Goal: Task Accomplishment & Management: Use online tool/utility

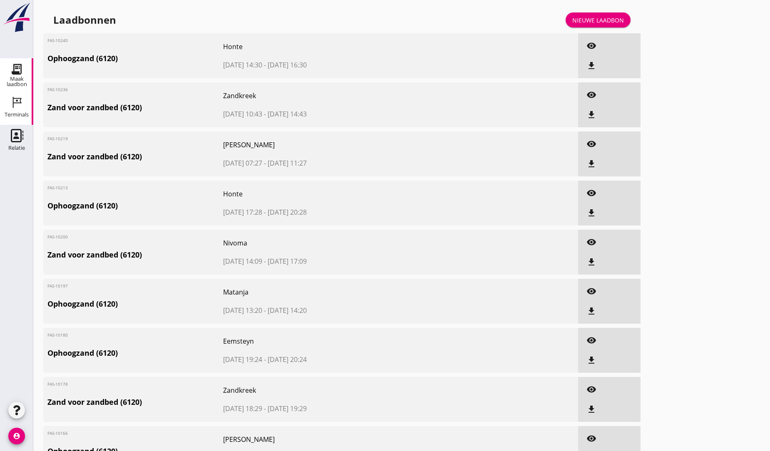
click at [24, 101] on div "Terminals" at bounding box center [17, 102] width 20 height 13
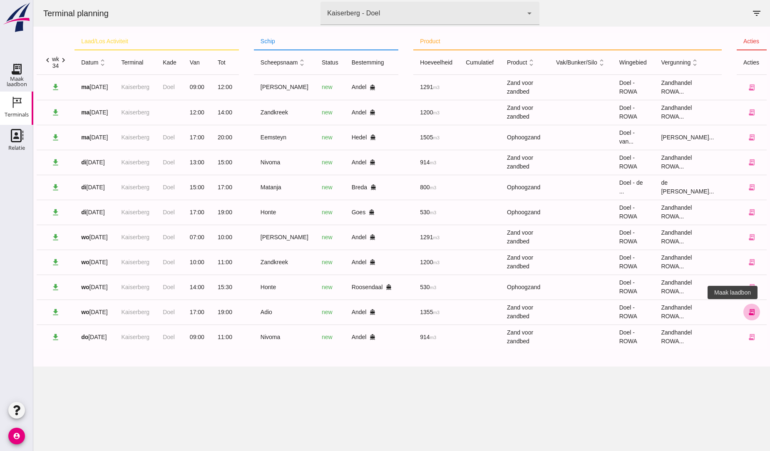
click at [748, 312] on icon "receipt_long" at bounding box center [751, 311] width 7 height 7
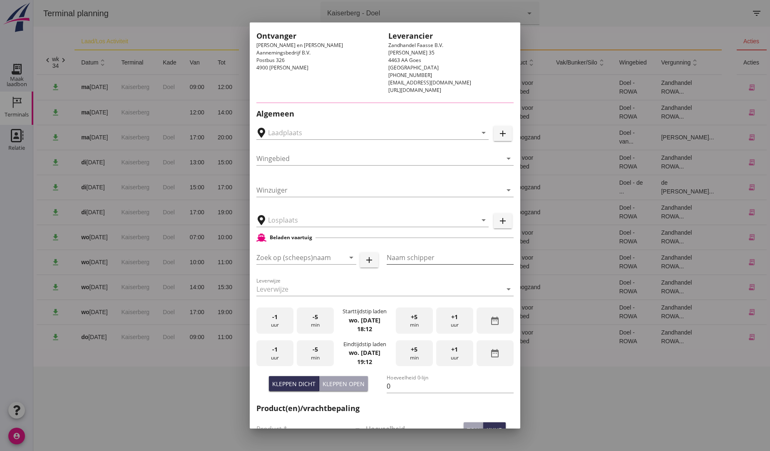
type input "MvO [PERSON_NAME], [PERSON_NAME]"
type input "Adio"
type input "A de Groot"
type input "1355"
type input "Zand voor zandbed (6120)"
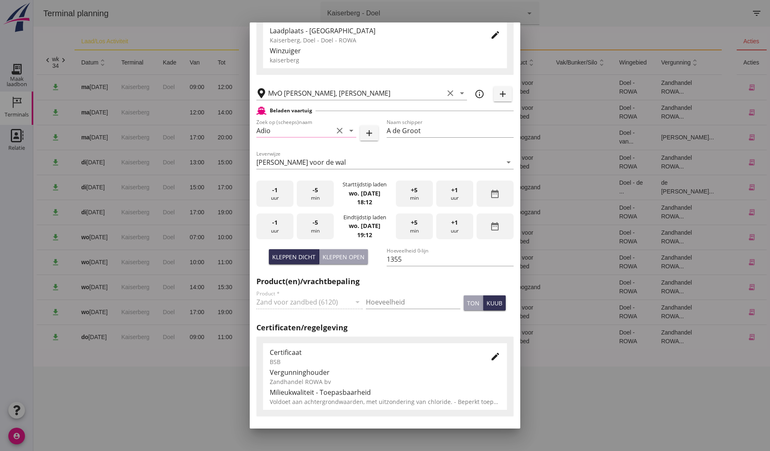
scroll to position [139, 0]
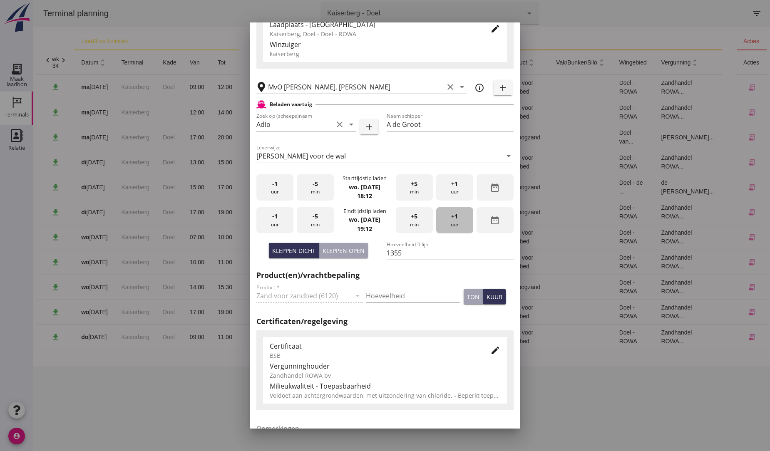
click at [451, 218] on span "+1" at bounding box center [454, 216] width 7 height 9
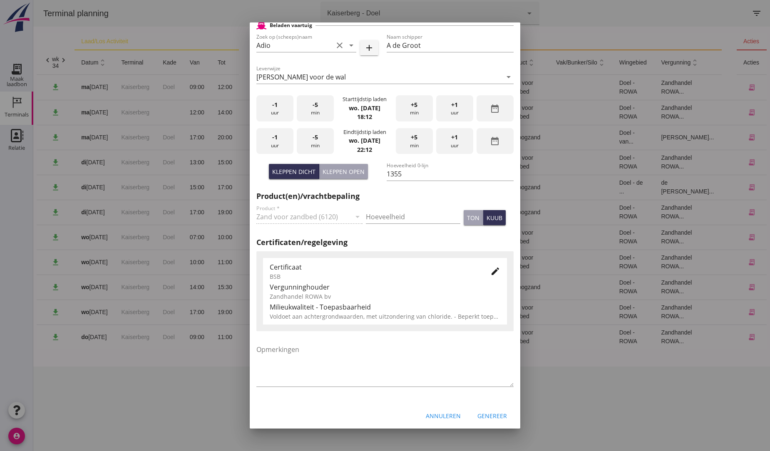
scroll to position [221, 0]
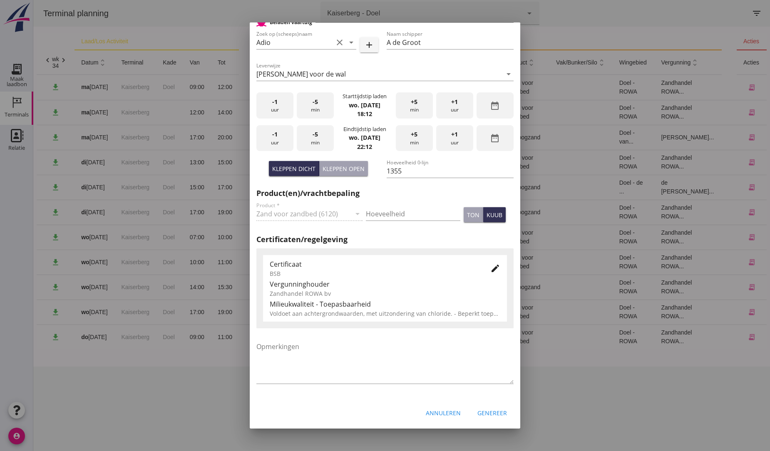
click at [489, 411] on div "Genereer" at bounding box center [492, 413] width 30 height 9
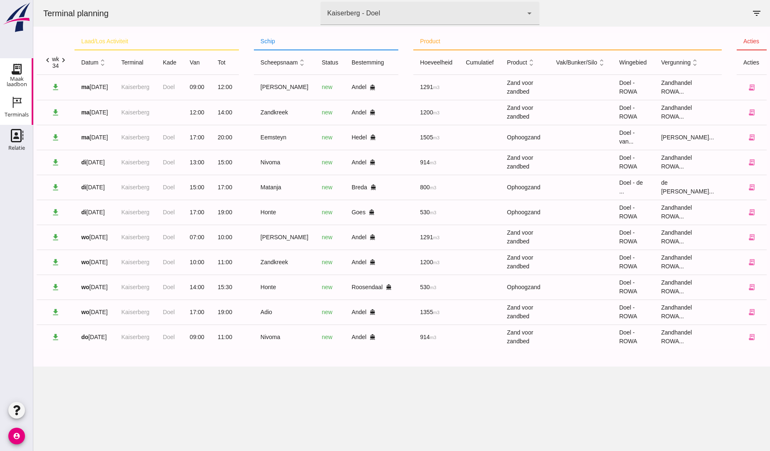
click at [10, 72] on icon "Maak laadbon" at bounding box center [16, 68] width 13 height 13
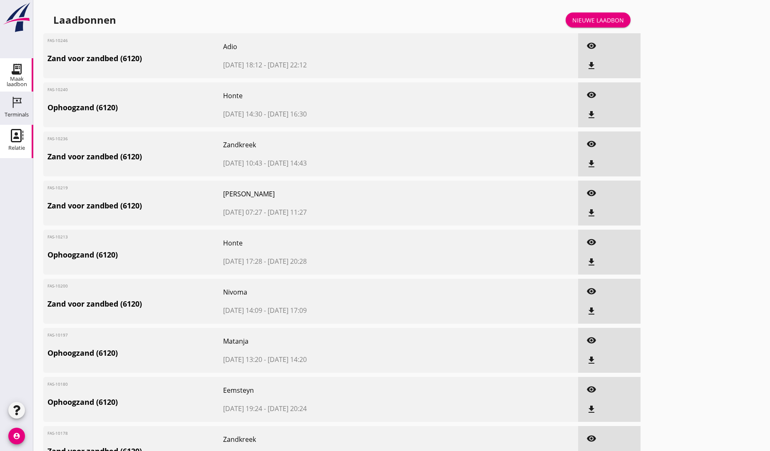
click at [18, 138] on use at bounding box center [17, 135] width 12 height 13
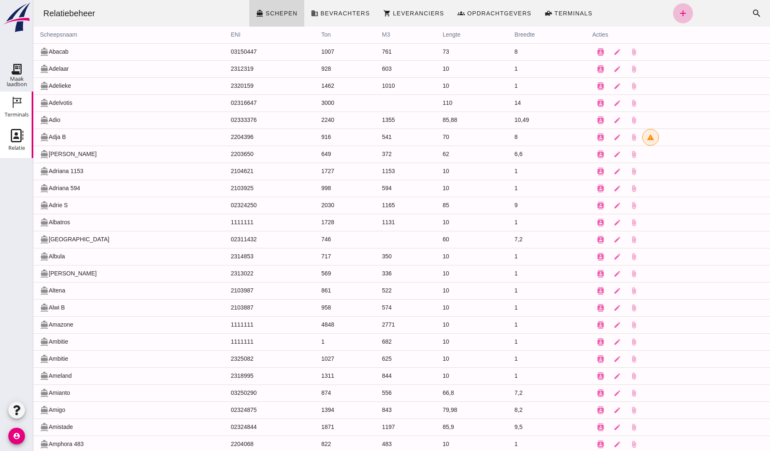
click at [9, 99] on div "Terminals" at bounding box center [17, 102] width 20 height 13
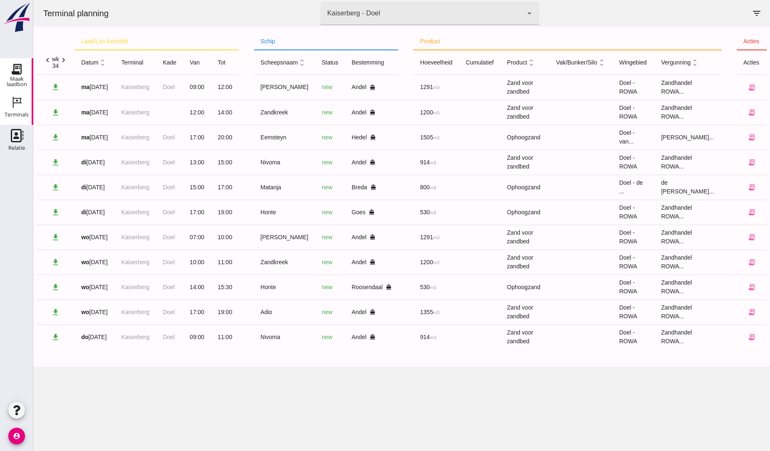
click at [14, 69] on use at bounding box center [16, 68] width 13 height 13
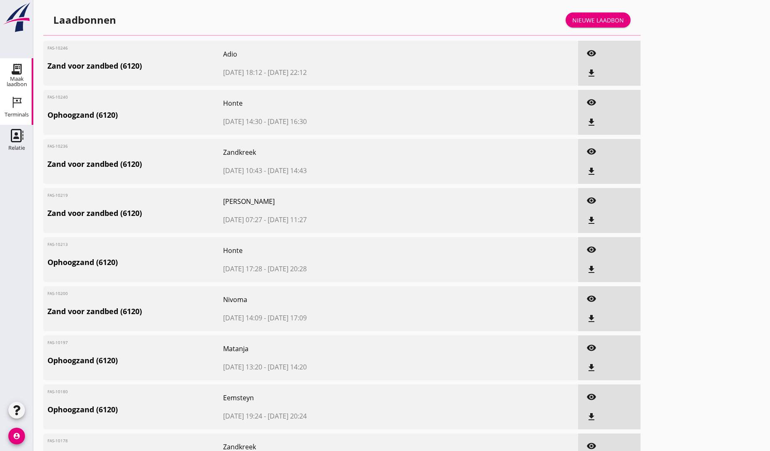
click at [17, 101] on use at bounding box center [17, 102] width 9 height 11
